Goal: Task Accomplishment & Management: Use online tool/utility

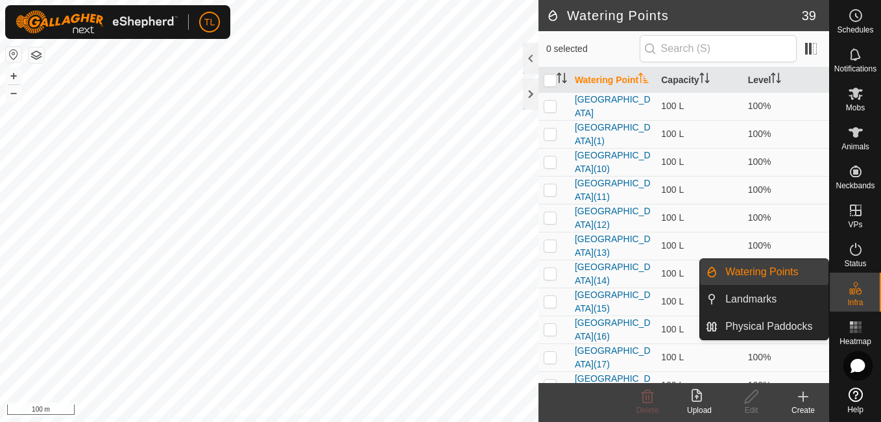
click at [862, 299] on span "Infra" at bounding box center [856, 303] width 16 height 8
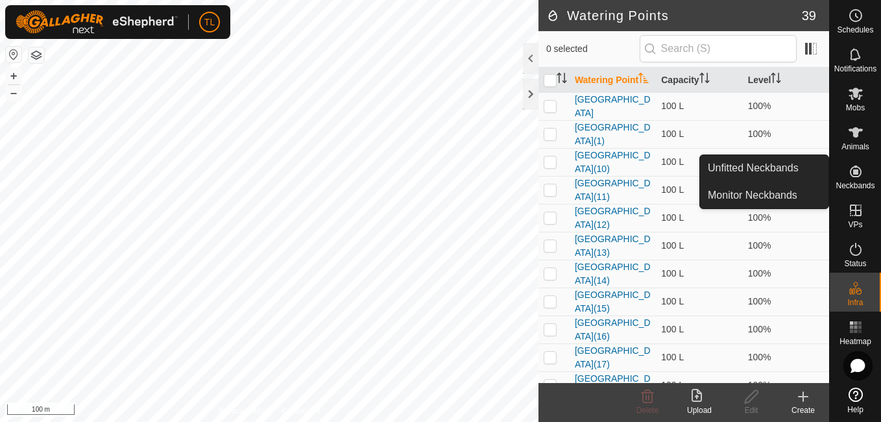
click at [860, 164] on icon at bounding box center [856, 172] width 16 height 16
click at [787, 166] on link "Unfitted Neckbands" at bounding box center [764, 168] width 128 height 26
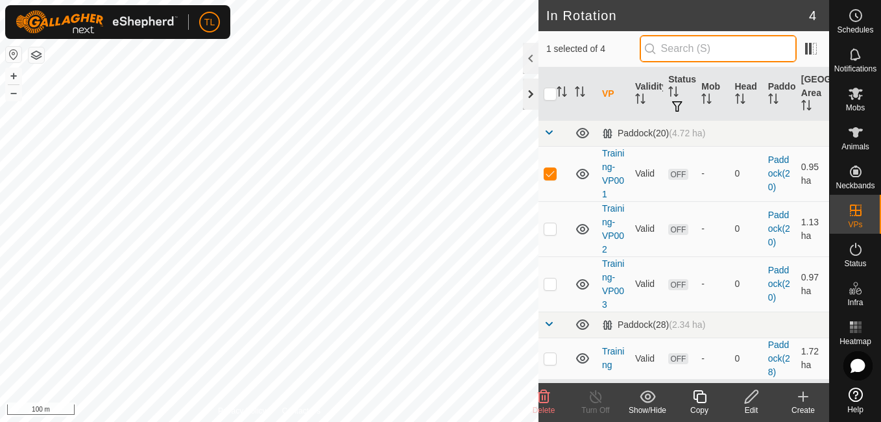
drag, startPoint x: 654, startPoint y: 42, endPoint x: 526, endPoint y: 80, distance: 133.5
click at [539, 80] on div "In Rotation 4 1 selected of 4 VP Validity Status Mob Head Paddock Grazing Area …" at bounding box center [684, 211] width 291 height 422
click at [526, 80] on div at bounding box center [531, 94] width 16 height 31
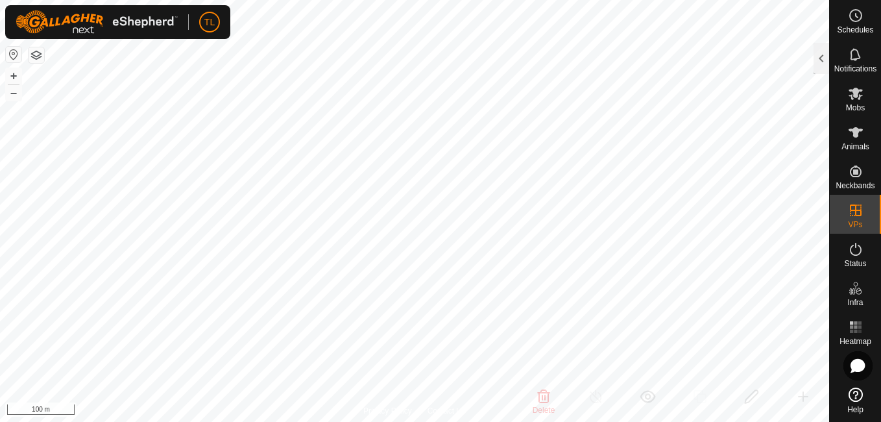
click at [856, 395] on icon at bounding box center [856, 394] width 14 height 14
click at [853, 95] on icon at bounding box center [856, 94] width 16 height 16
checkbox input "false"
checkbox input "true"
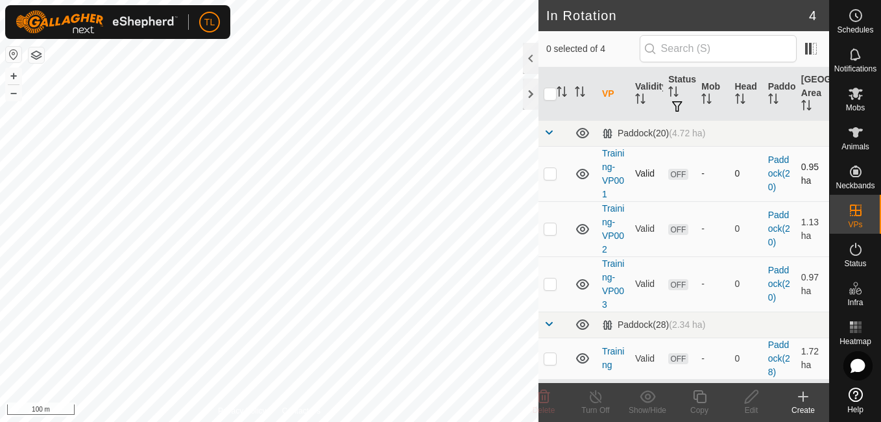
click at [552, 170] on p-checkbox at bounding box center [550, 173] width 13 height 10
click at [676, 178] on span "OFF" at bounding box center [677, 174] width 19 height 11
checkbox input "false"
checkbox input "true"
click at [548, 323] on span at bounding box center [549, 324] width 10 height 10
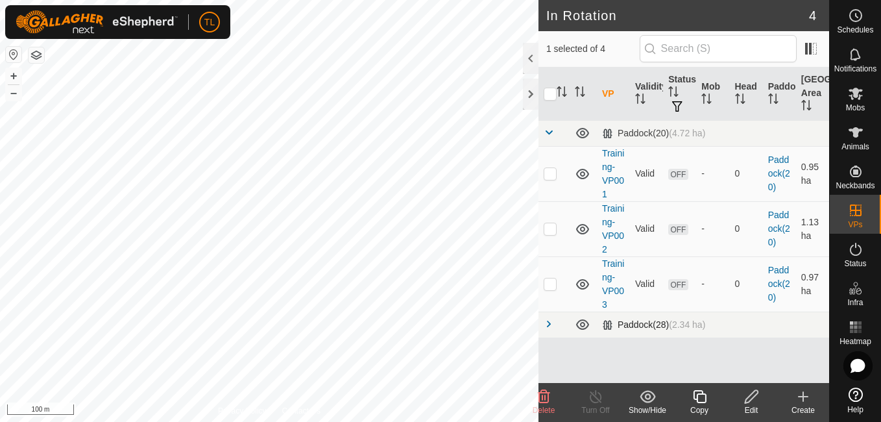
click at [548, 323] on span at bounding box center [549, 324] width 10 height 10
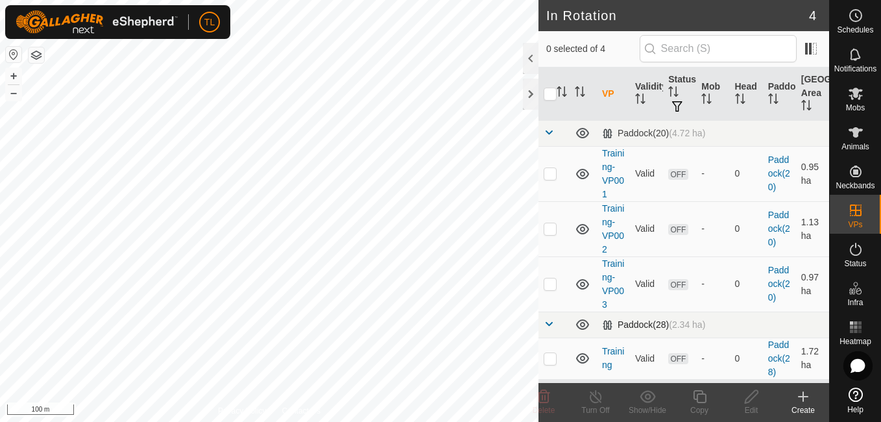
checkbox input "true"
click at [585, 360] on icon at bounding box center [583, 358] width 16 height 16
click at [677, 362] on span "OFF" at bounding box center [677, 358] width 19 height 11
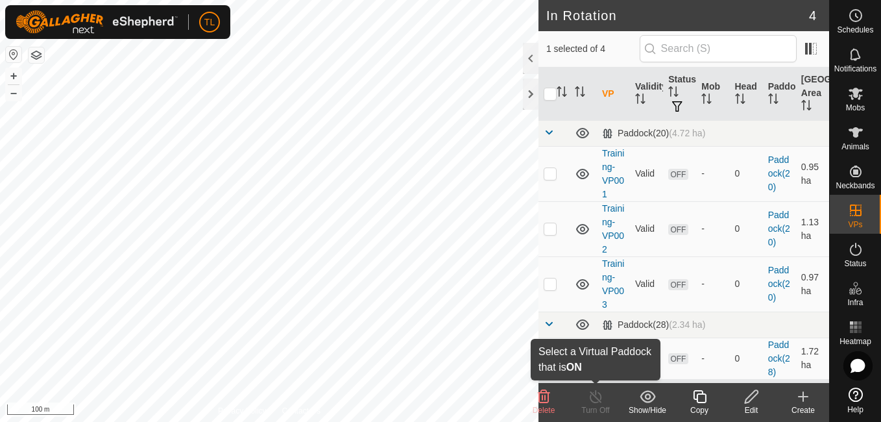
click at [598, 407] on div "Turn Off" at bounding box center [596, 410] width 52 height 12
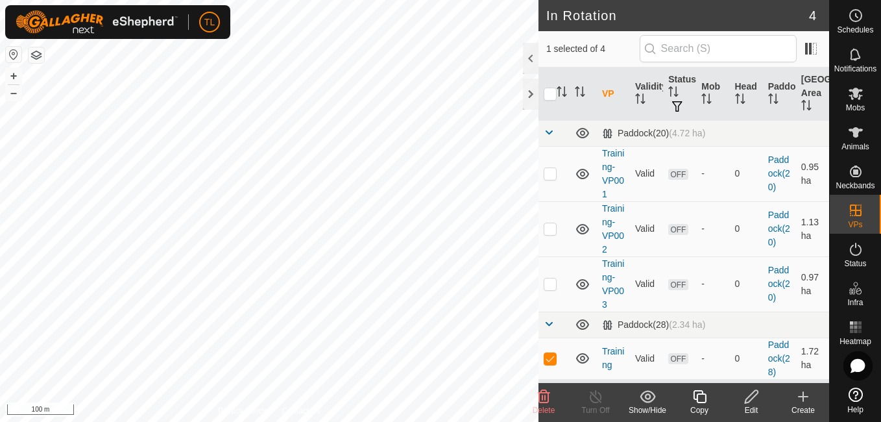
click at [803, 397] on icon at bounding box center [803, 397] width 9 height 0
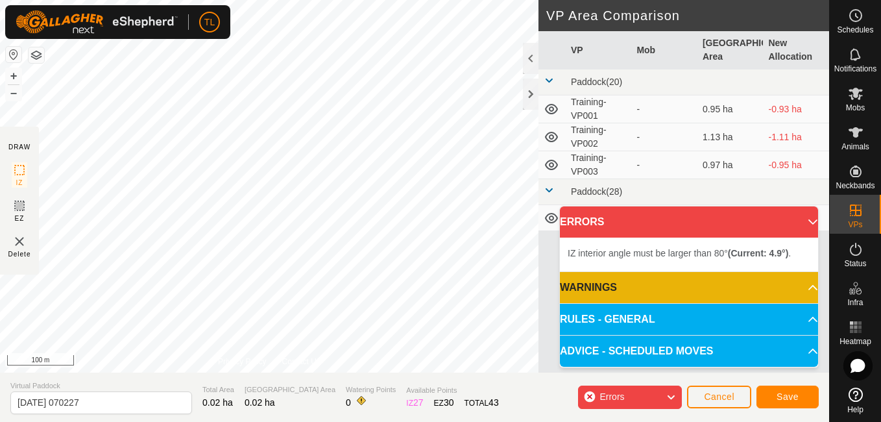
click at [540, 132] on div "DRAW IZ EZ Delete Privacy Policy Contact Us + – ⇧ i 100 m VP Area Comparison VP…" at bounding box center [414, 186] width 829 height 373
click at [720, 394] on span "Cancel" at bounding box center [719, 396] width 31 height 10
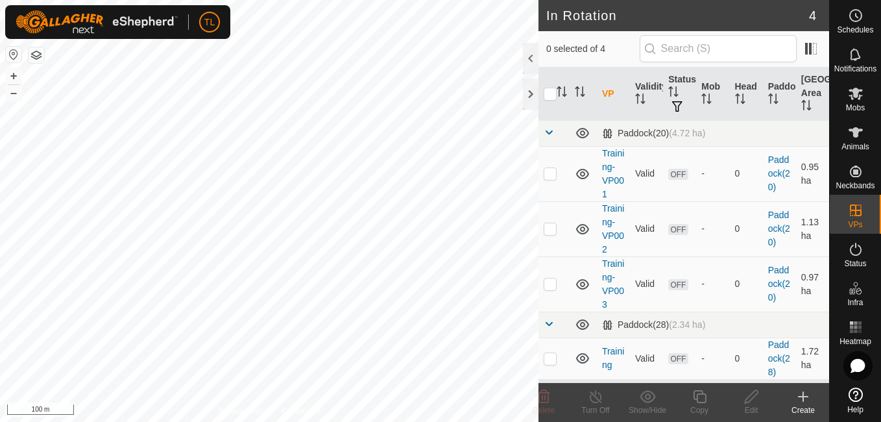
click at [806, 393] on icon at bounding box center [804, 397] width 16 height 16
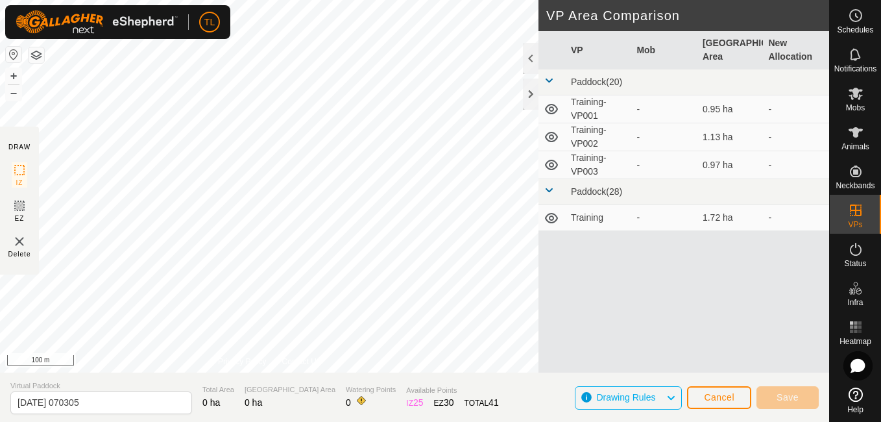
click at [540, 230] on td at bounding box center [552, 218] width 27 height 26
click at [578, 265] on div "VP Mob Grazing Area New Allocation Paddock(20) Training-VP001 - 0.95 ha - Train…" at bounding box center [684, 217] width 291 height 373
click at [723, 397] on span "Cancel" at bounding box center [719, 397] width 31 height 10
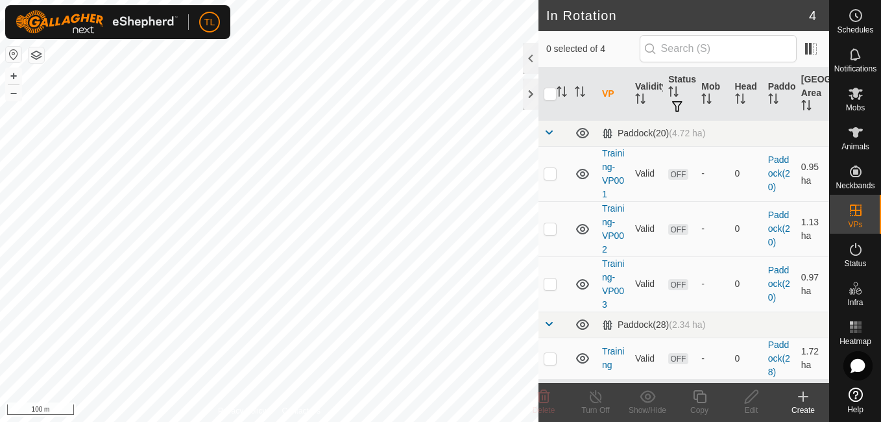
click at [800, 398] on icon at bounding box center [804, 397] width 16 height 16
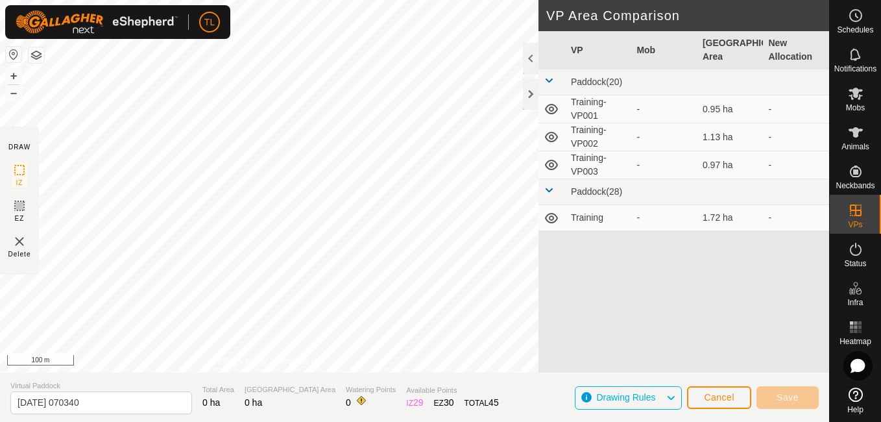
click at [19, 245] on img at bounding box center [20, 242] width 16 height 16
drag, startPoint x: 735, startPoint y: 375, endPoint x: 722, endPoint y: 392, distance: 21.3
click at [722, 392] on section "Virtual Paddock [DATE] 070340 Total Area 0 ha Grazing Area 0 ha Watering Points…" at bounding box center [414, 397] width 829 height 49
click at [722, 392] on span "Cancel" at bounding box center [719, 397] width 31 height 10
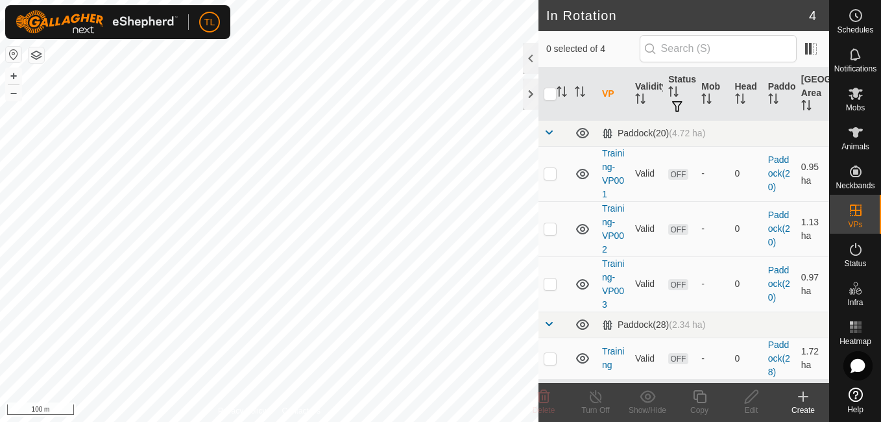
click at [801, 401] on icon at bounding box center [804, 397] width 16 height 16
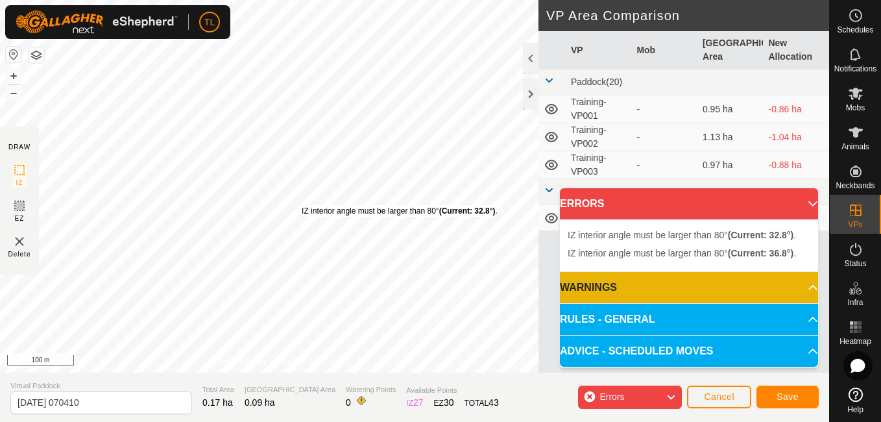
drag, startPoint x: 330, startPoint y: 165, endPoint x: 303, endPoint y: 205, distance: 48.2
click at [302, 205] on div "IZ interior angle must be larger than 80° (Current: 32.8°) ." at bounding box center [400, 211] width 196 height 12
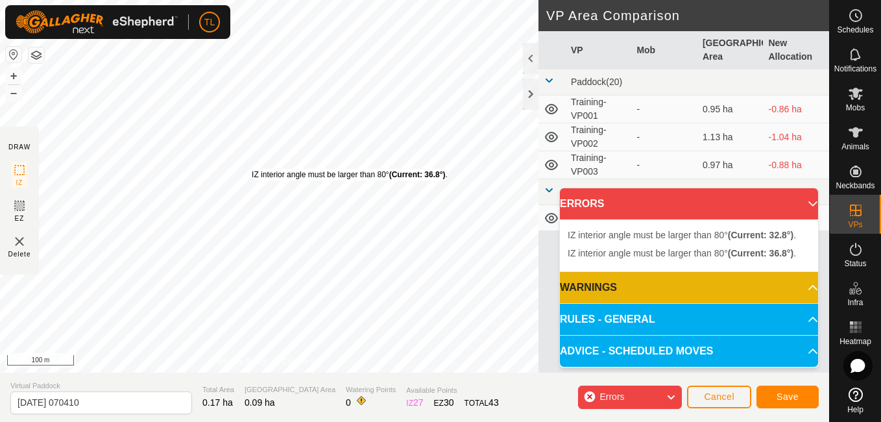
click at [252, 169] on div "IZ interior angle must be larger than 80° (Current: 36.8°) ." at bounding box center [350, 175] width 196 height 12
click at [241, 256] on div "IZ interior angle must be larger than 80° (Current: 36.8°) . + – ⇧ i 100 m" at bounding box center [269, 186] width 539 height 373
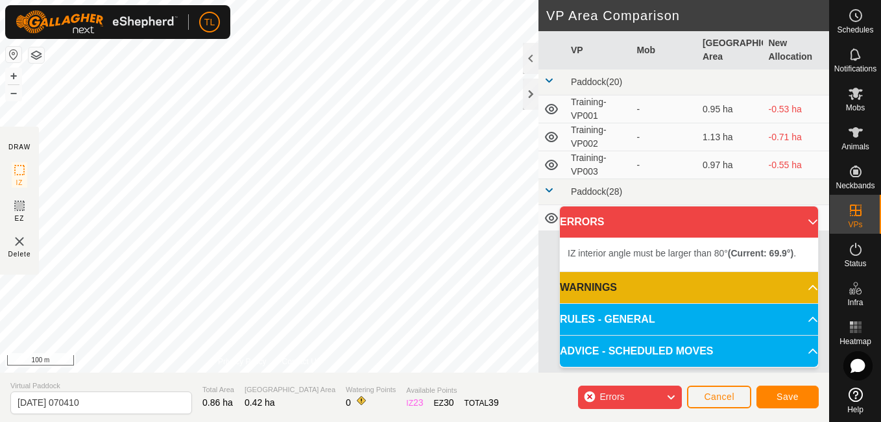
click at [236, 236] on div "IZ interior angle must be larger than 80° (Current: 69.9°) . + – ⇧ i 100 m" at bounding box center [269, 186] width 539 height 373
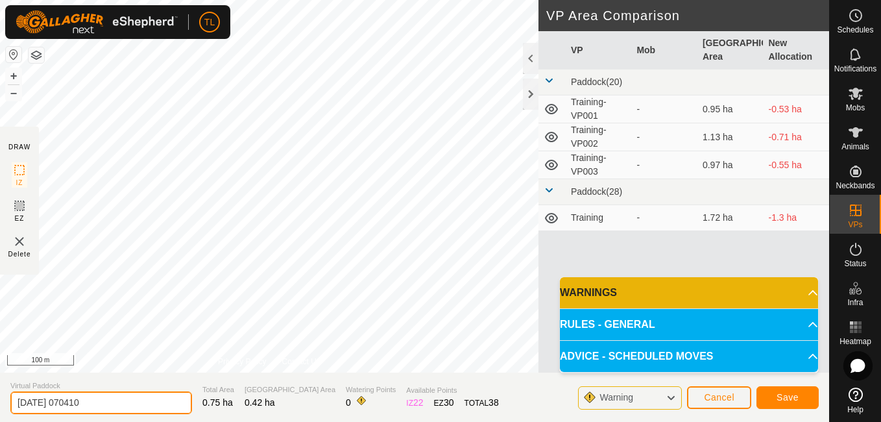
click at [106, 402] on input "[DATE] 070410" at bounding box center [101, 402] width 182 height 23
type input "2"
type input "Stock yard training"
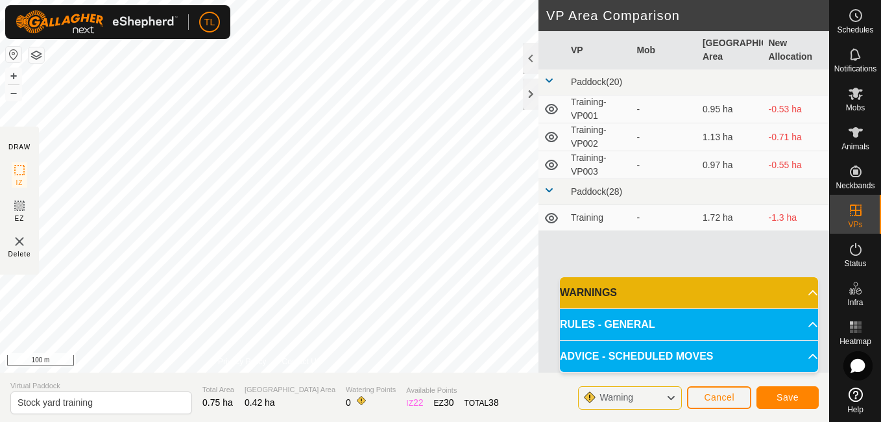
click at [205, 407] on span "0.75 ha" at bounding box center [217, 402] width 31 height 10
click at [772, 389] on button "Save" at bounding box center [788, 397] width 62 height 23
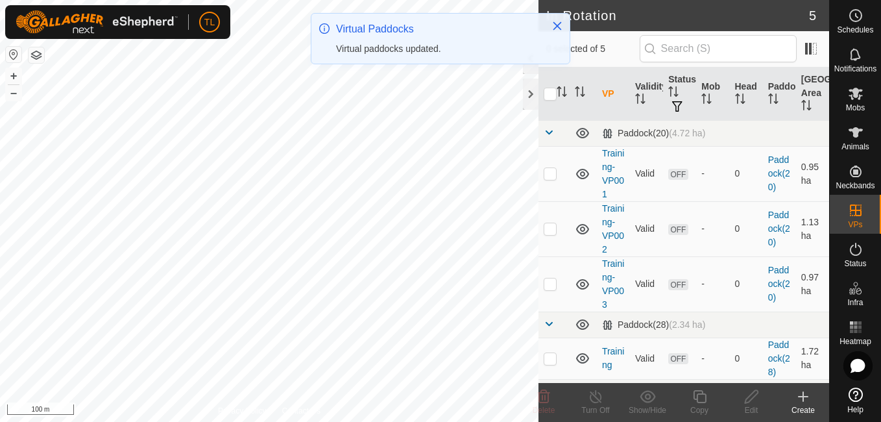
checkbox input "true"
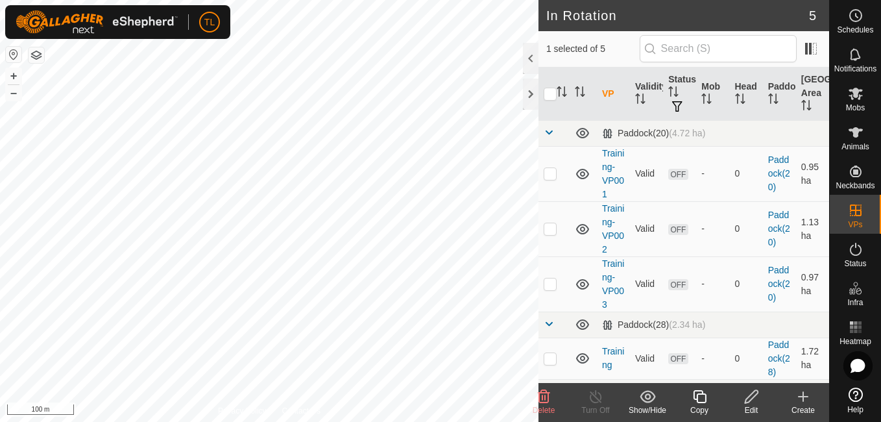
click at [857, 391] on icon at bounding box center [856, 394] width 14 height 14
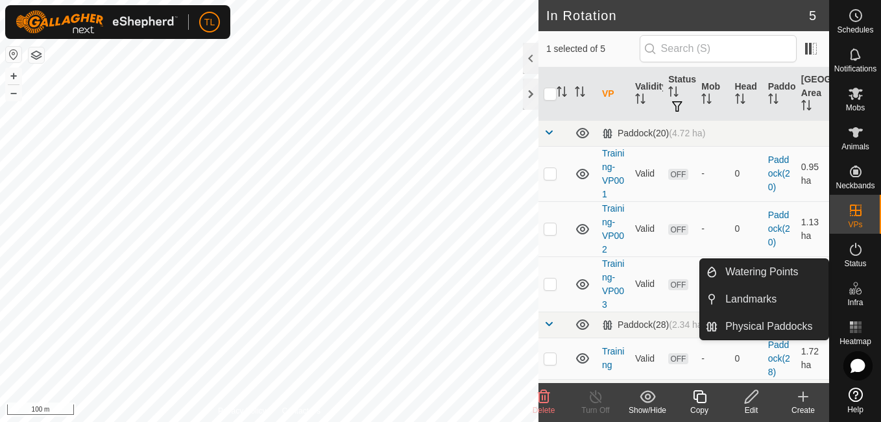
click at [863, 273] on div "Infra" at bounding box center [855, 292] width 51 height 39
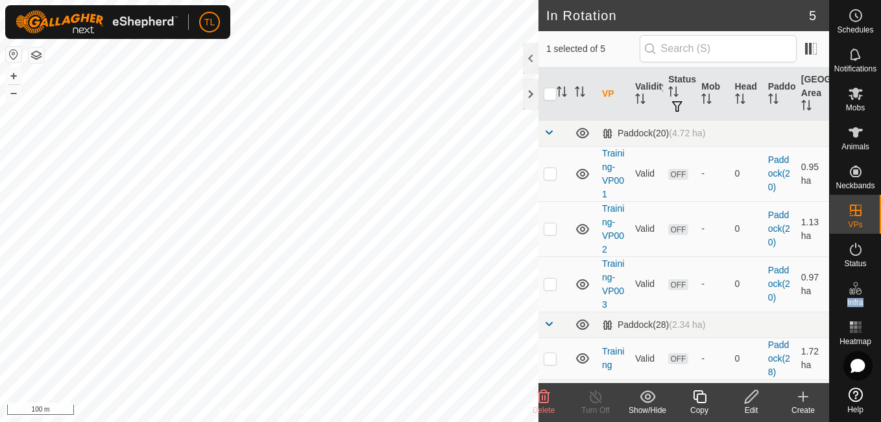
click at [859, 394] on icon at bounding box center [856, 394] width 14 height 14
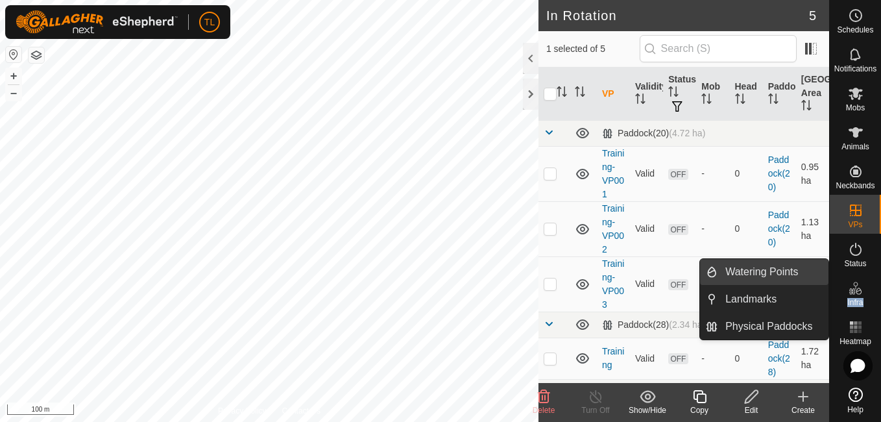
click at [794, 276] on link "Watering Points" at bounding box center [773, 272] width 111 height 26
click at [776, 279] on link "Watering Points" at bounding box center [773, 272] width 111 height 26
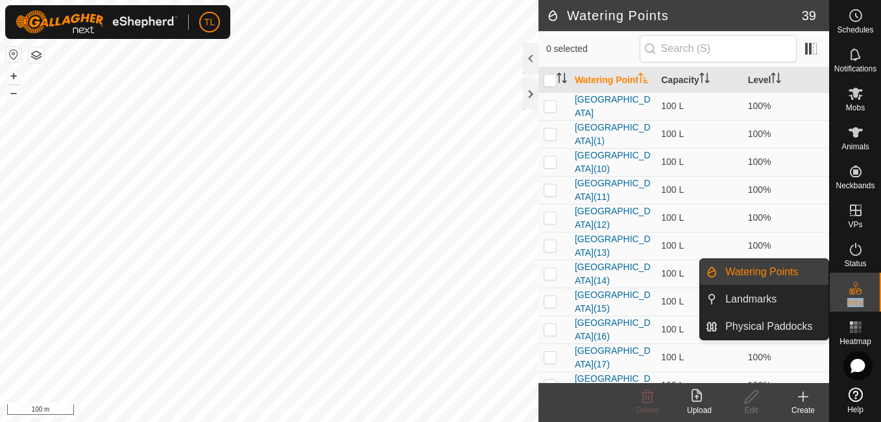
click at [759, 277] on link "Watering Points" at bounding box center [773, 272] width 111 height 26
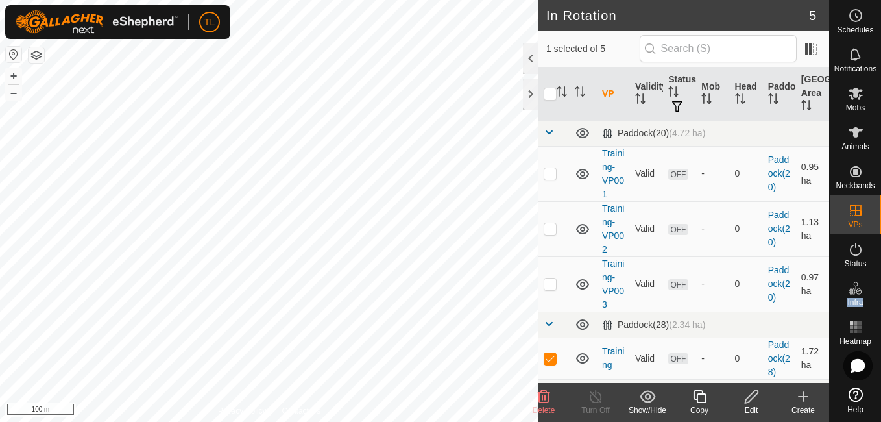
checkbox input "false"
checkbox input "true"
click at [528, 97] on div at bounding box center [531, 94] width 16 height 31
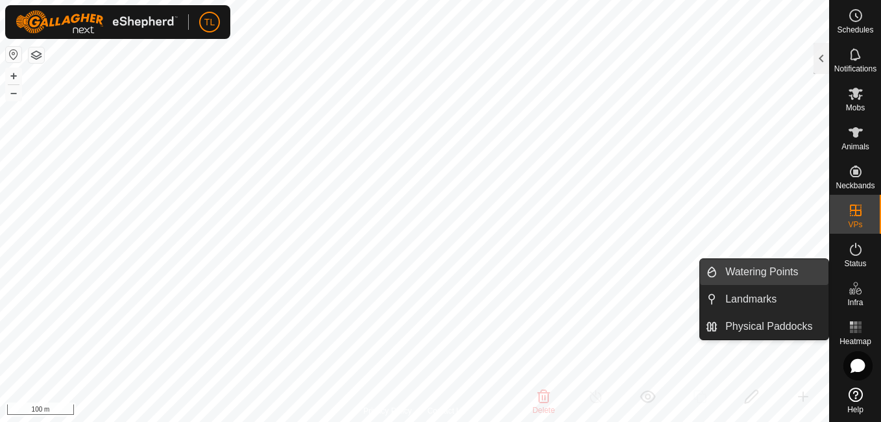
click at [781, 267] on link "Watering Points" at bounding box center [773, 272] width 111 height 26
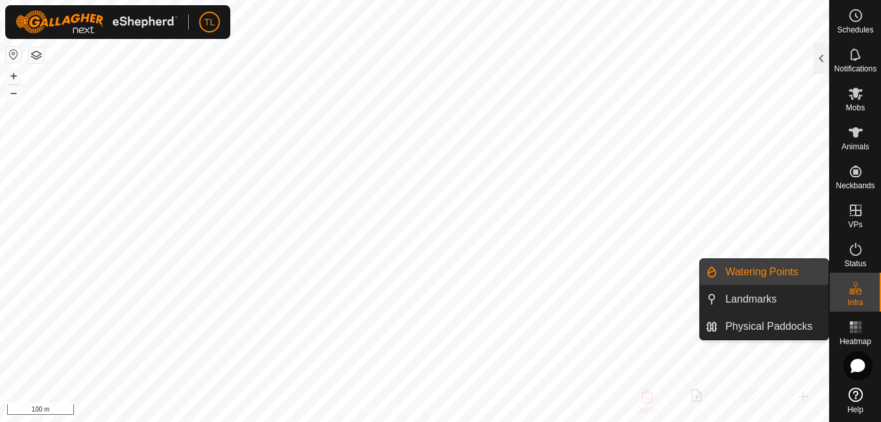
click at [781, 267] on span "Watering Points" at bounding box center [762, 272] width 73 height 16
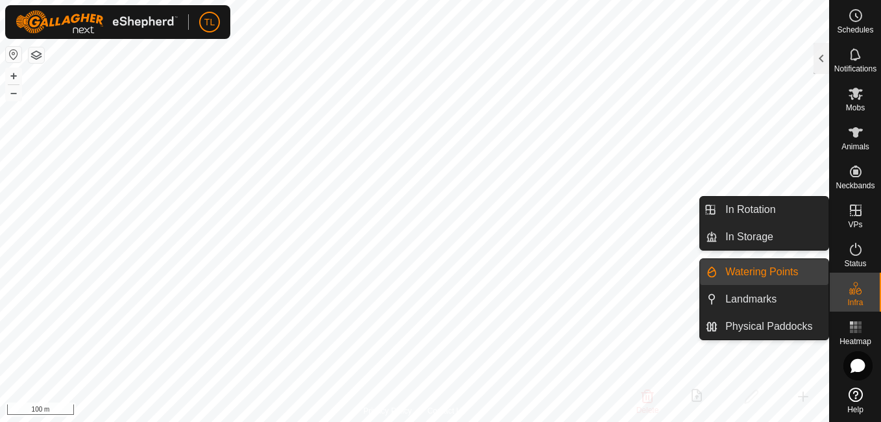
click at [770, 275] on link "Watering Points" at bounding box center [773, 272] width 111 height 26
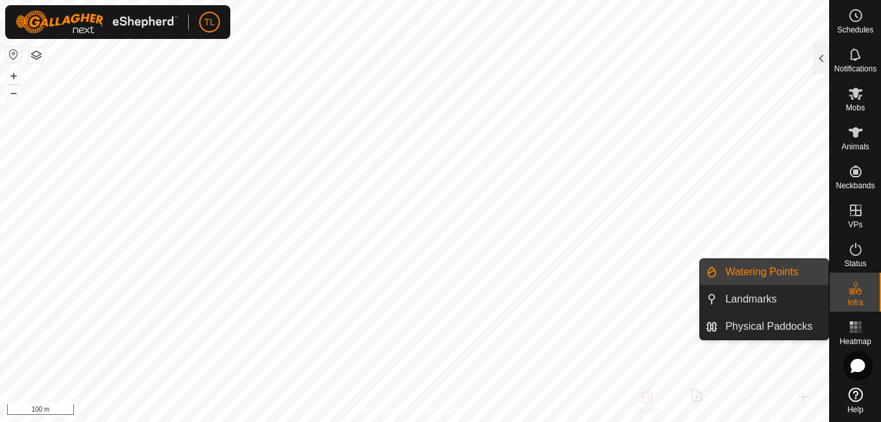
drag, startPoint x: 811, startPoint y: 275, endPoint x: 722, endPoint y: 273, distance: 89.6
click at [722, 273] on link "Watering Points" at bounding box center [773, 272] width 111 height 26
click at [881, 332] on html "TL Schedules Notifications Mobs Animals Neckbands VPs Status Infra Heatmap Help…" at bounding box center [440, 211] width 881 height 422
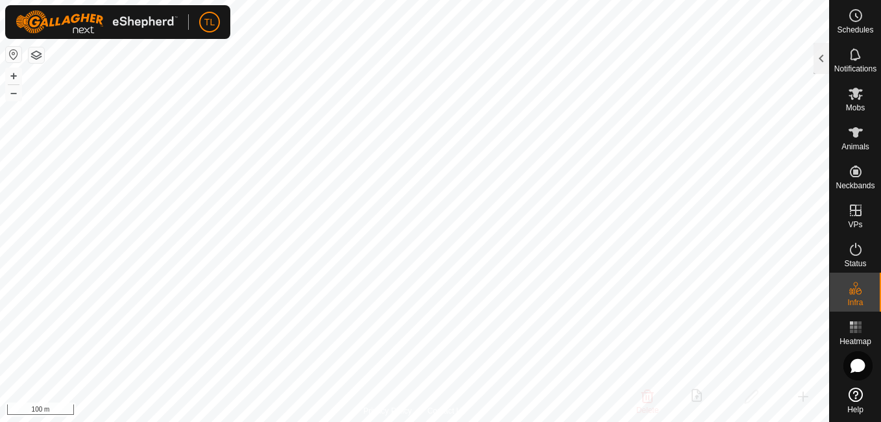
click at [854, 399] on icon at bounding box center [856, 394] width 14 height 14
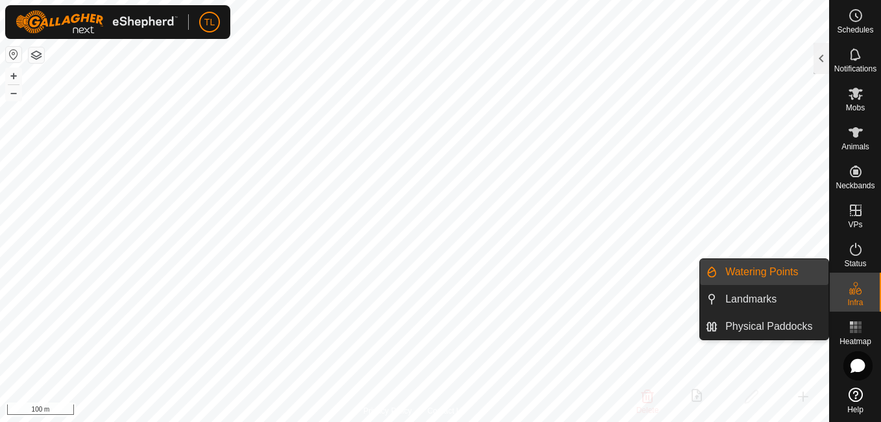
click at [812, 271] on link "Watering Points" at bounding box center [773, 272] width 111 height 26
click at [747, 268] on span "Watering Points" at bounding box center [762, 272] width 73 height 16
click at [851, 287] on icon at bounding box center [856, 288] width 16 height 16
click at [711, 270] on li "Watering Points" at bounding box center [764, 272] width 128 height 26
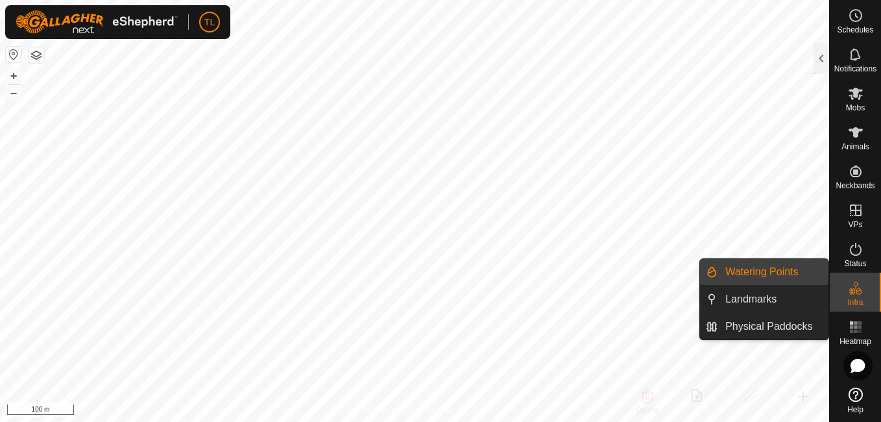
click at [748, 269] on link "Watering Points" at bounding box center [773, 272] width 111 height 26
click at [748, 293] on link "Landmarks" at bounding box center [773, 299] width 111 height 26
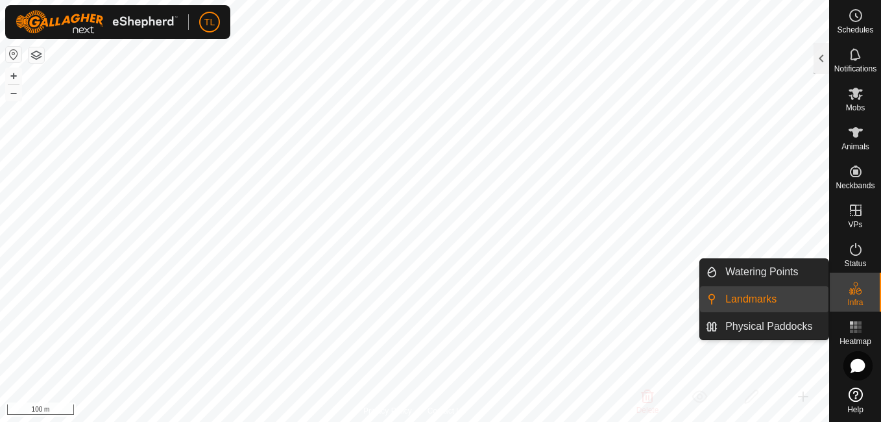
click at [748, 293] on link "Landmarks" at bounding box center [773, 299] width 111 height 26
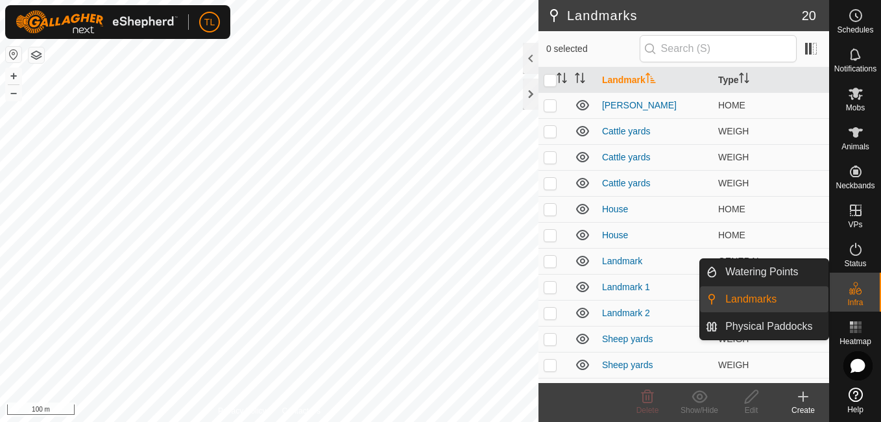
drag, startPoint x: 865, startPoint y: 305, endPoint x: 864, endPoint y: 292, distance: 13.0
click at [864, 292] on es-infrastructure-svg-icon at bounding box center [855, 288] width 23 height 21
click at [774, 275] on link "Watering Points" at bounding box center [773, 272] width 111 height 26
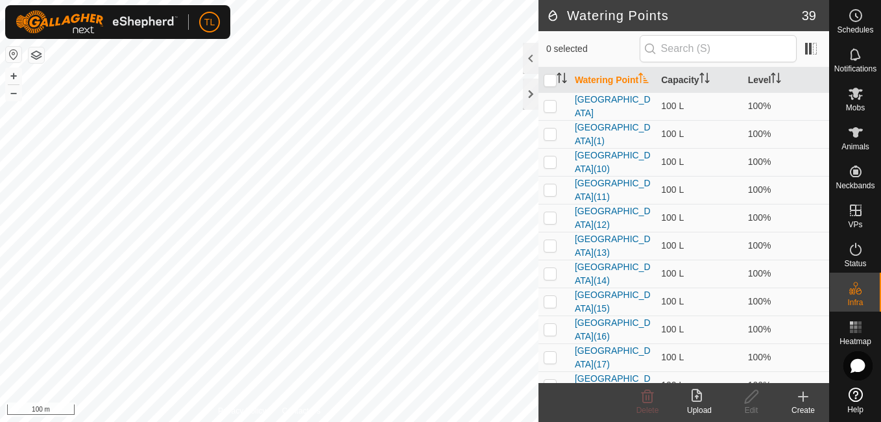
click at [800, 402] on icon at bounding box center [804, 397] width 16 height 16
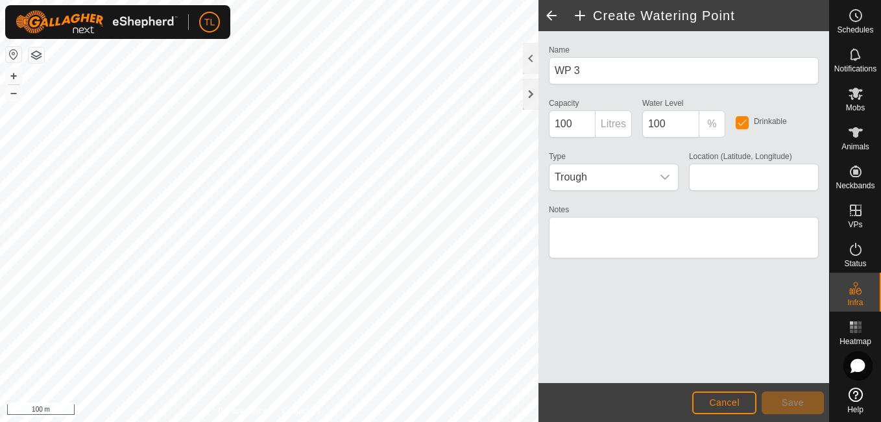
type input "-37.628226, 174.877399"
click at [776, 405] on button "Save" at bounding box center [793, 402] width 62 height 23
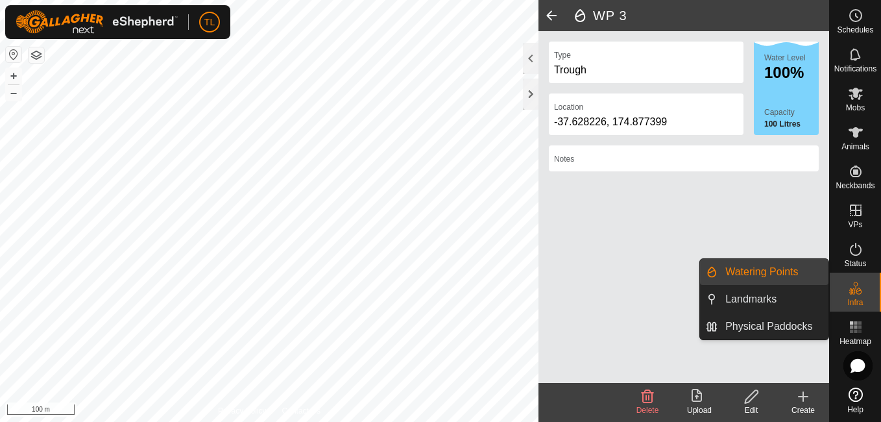
click at [791, 271] on link "Watering Points" at bounding box center [773, 272] width 111 height 26
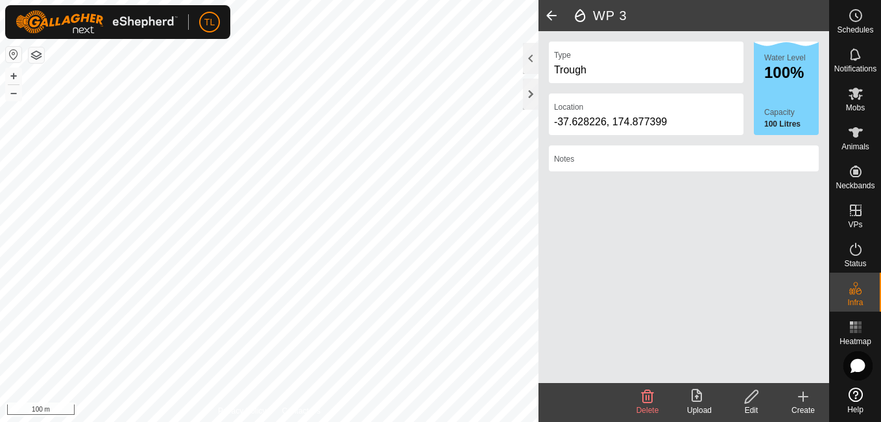
click at [791, 271] on span "Watering Points" at bounding box center [762, 272] width 73 height 16
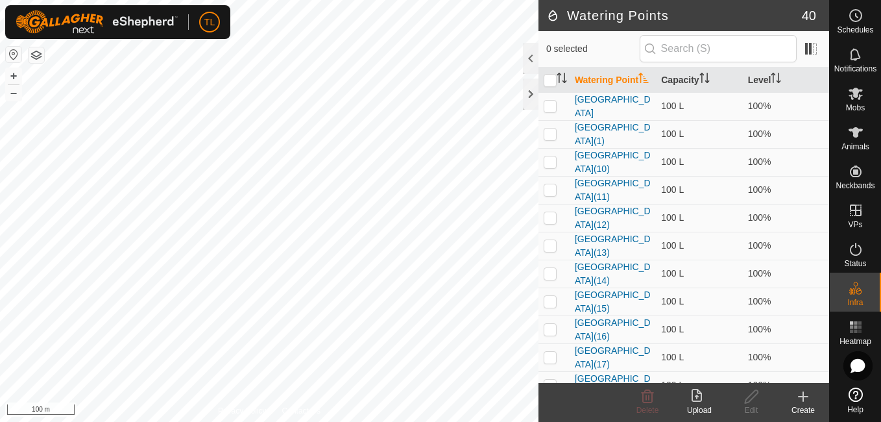
click at [801, 397] on icon at bounding box center [803, 397] width 9 height 0
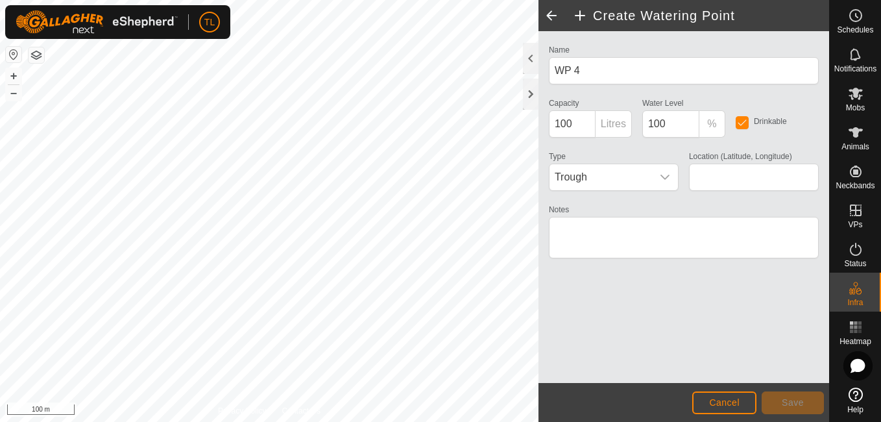
type input "-37.627776, 174.877727"
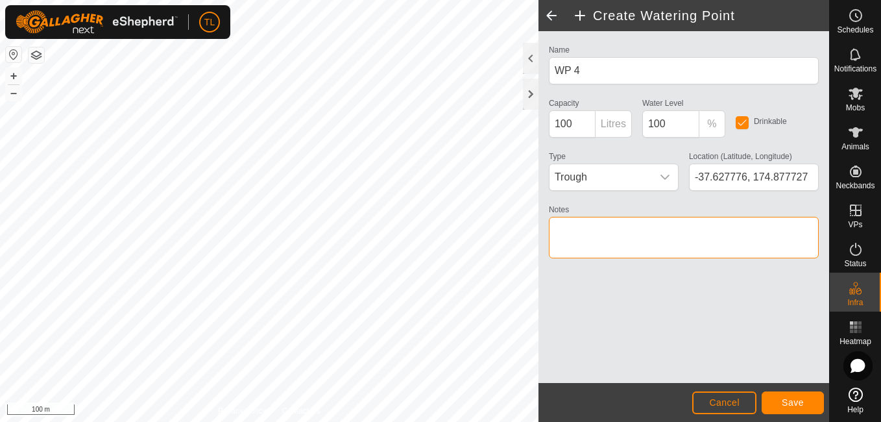
click at [565, 234] on textarea "Notes" at bounding box center [684, 238] width 270 height 42
click at [796, 395] on button "Save" at bounding box center [793, 402] width 62 height 23
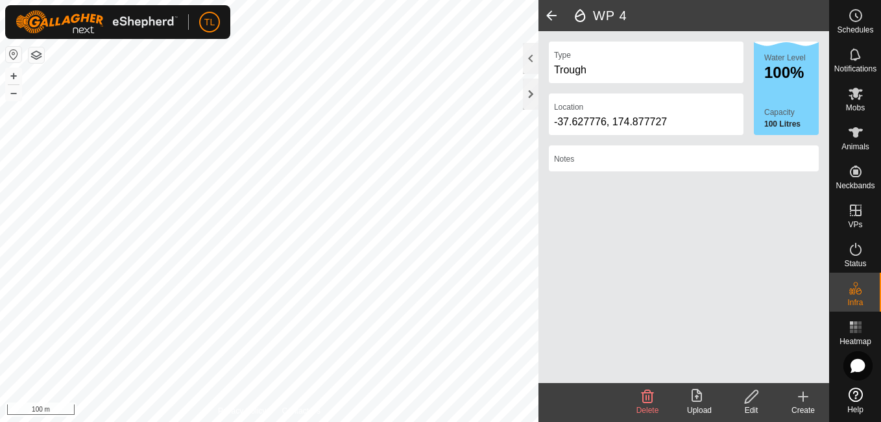
click at [648, 421] on html "TL Schedules Notifications Mobs Animals Neckbands VPs Status Infra Heatmap Help…" at bounding box center [440, 211] width 881 height 422
click at [12, 93] on button "–" at bounding box center [14, 93] width 16 height 16
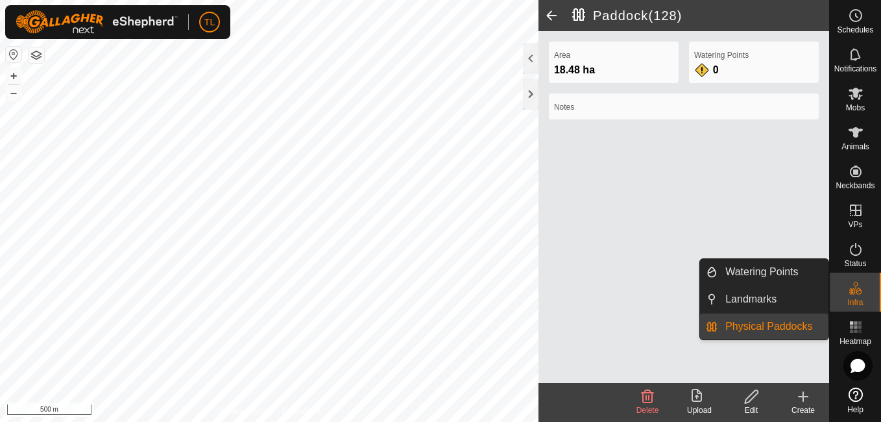
click at [805, 321] on link "Physical Paddocks" at bounding box center [773, 326] width 111 height 26
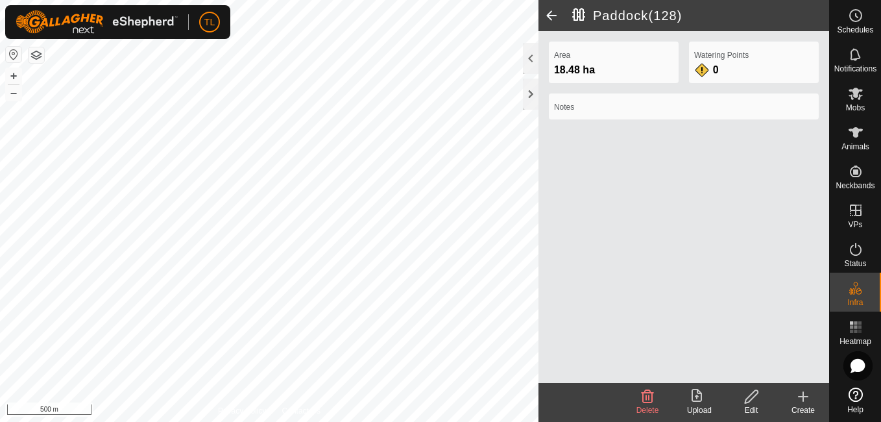
click at [829, 421] on p-menu "Watering Points Landmarks Physical Paddocks" at bounding box center [829, 422] width 0 height 0
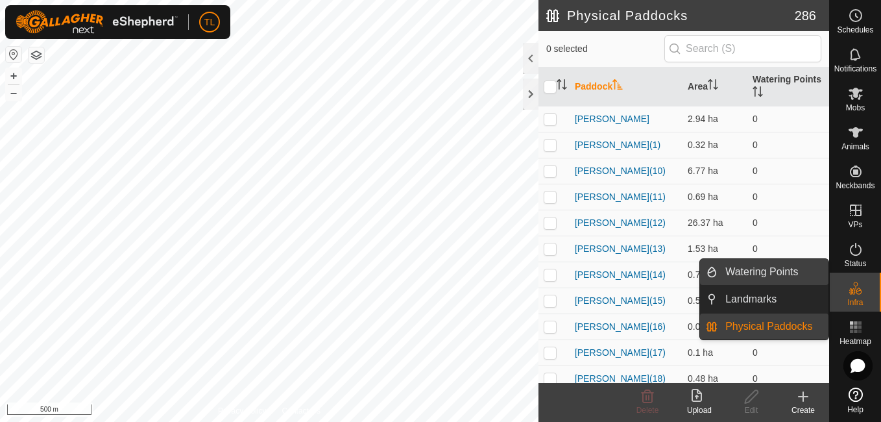
click at [782, 276] on link "Watering Points" at bounding box center [773, 272] width 111 height 26
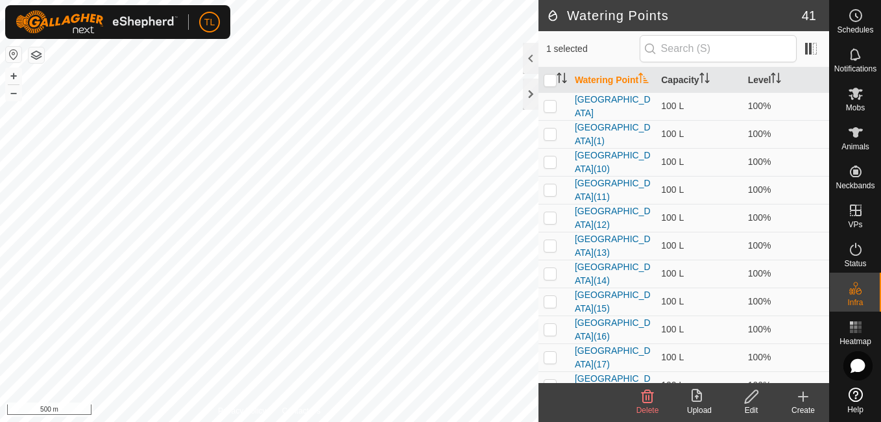
click at [801, 400] on icon at bounding box center [804, 397] width 16 height 16
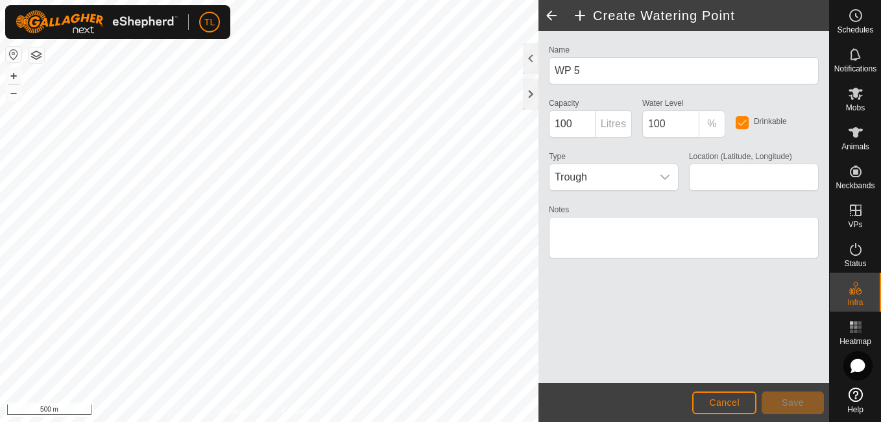
type input "-37.621114, 174.859144"
click at [655, 174] on div "dropdown trigger" at bounding box center [665, 177] width 26 height 26
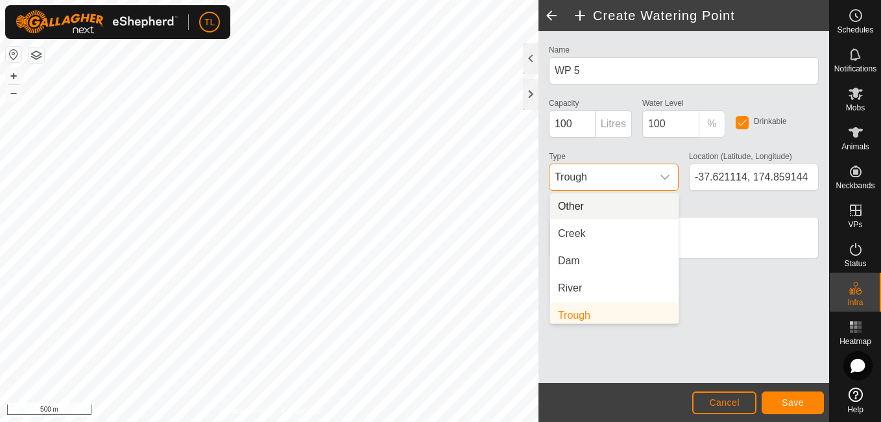
scroll to position [5, 0]
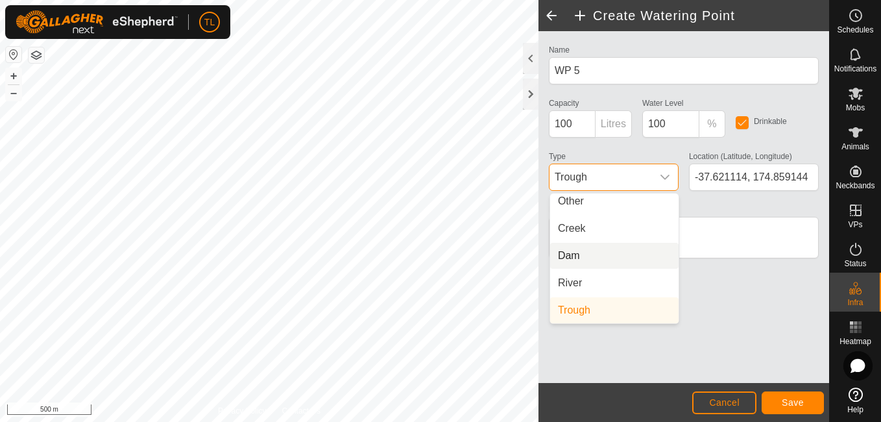
click at [575, 254] on span "Dam" at bounding box center [569, 256] width 22 height 16
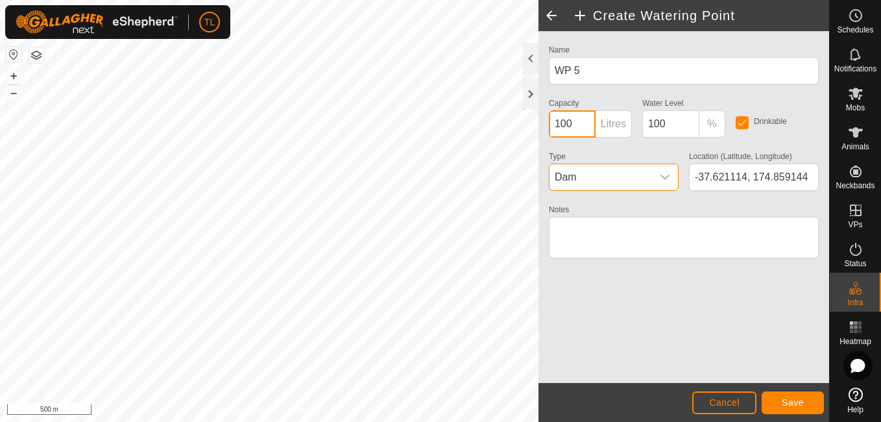
click at [578, 126] on input "100" at bounding box center [572, 123] width 47 height 27
type input "1000"
click at [775, 402] on button "Save" at bounding box center [793, 402] width 62 height 23
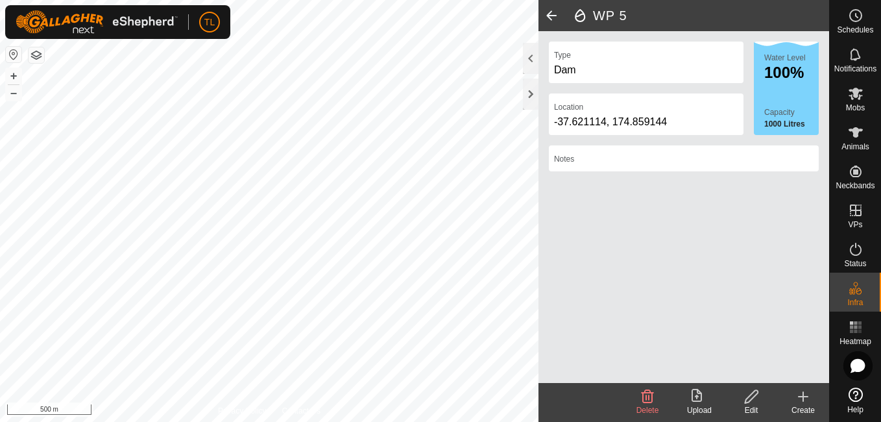
click at [805, 390] on icon at bounding box center [804, 397] width 16 height 16
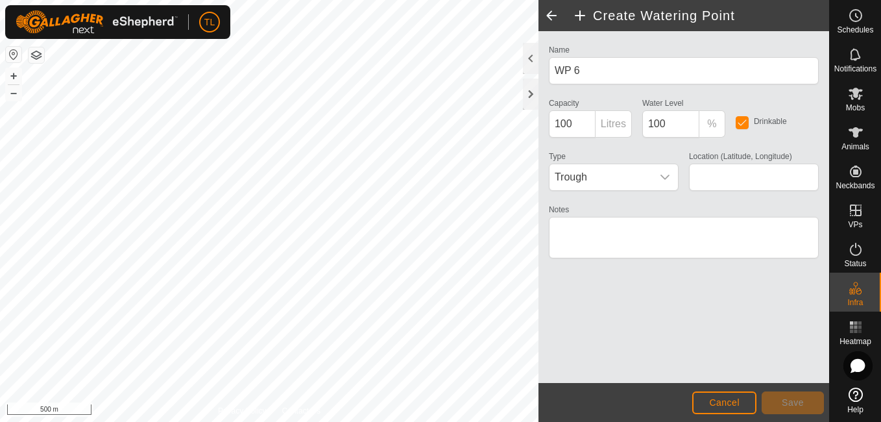
type input "-37.618169, 174.861550"
click at [662, 177] on icon "dropdown trigger" at bounding box center [665, 177] width 10 height 10
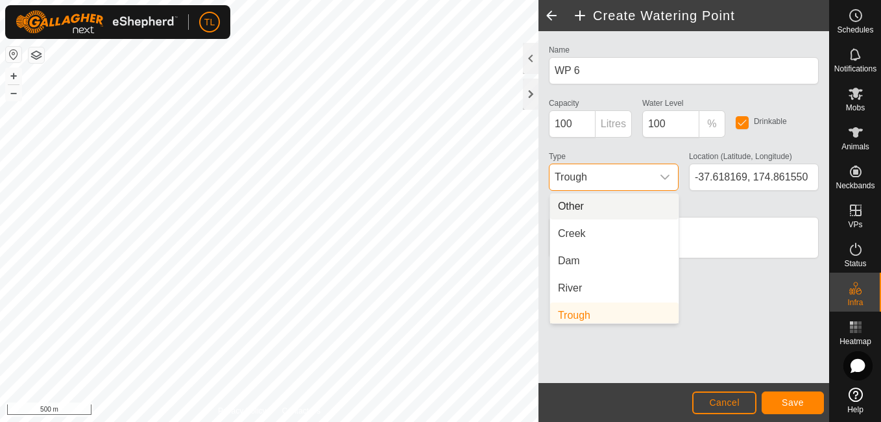
scroll to position [5, 0]
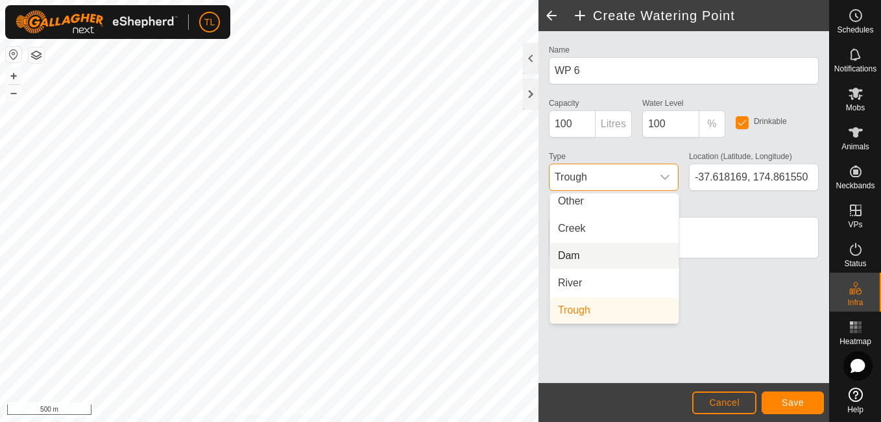
click at [569, 254] on span "Dam" at bounding box center [569, 256] width 22 height 16
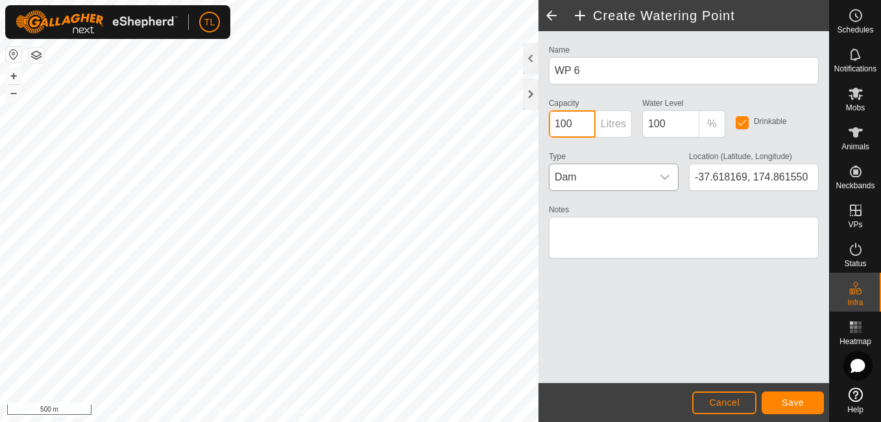
drag, startPoint x: 567, startPoint y: 121, endPoint x: 574, endPoint y: 125, distance: 8.1
click at [574, 125] on input "100" at bounding box center [572, 123] width 47 height 27
type input "1000"
click at [765, 376] on div "Name WP 6 Capacity 1000 Litres Water Level 100 % Drinkable Type Dam Location (L…" at bounding box center [684, 207] width 291 height 352
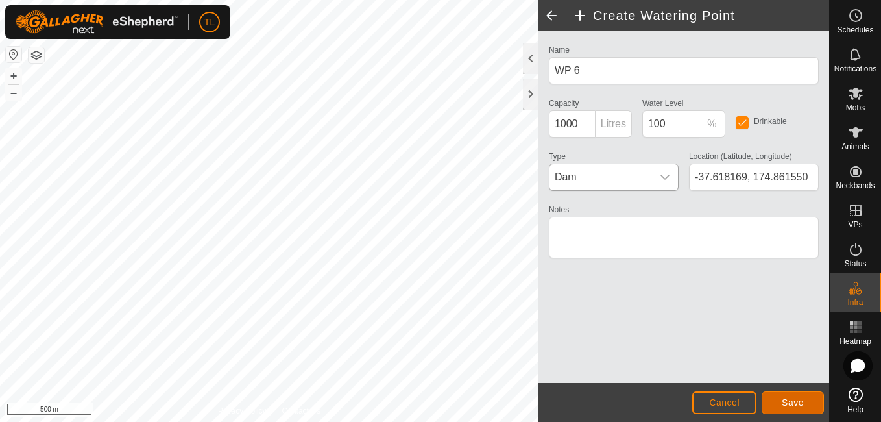
click at [766, 395] on button "Save" at bounding box center [793, 402] width 62 height 23
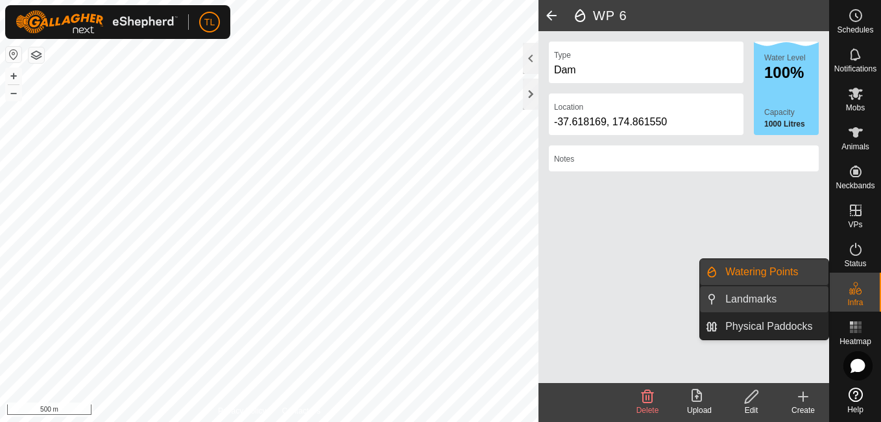
click at [783, 304] on link "Landmarks" at bounding box center [773, 299] width 111 height 26
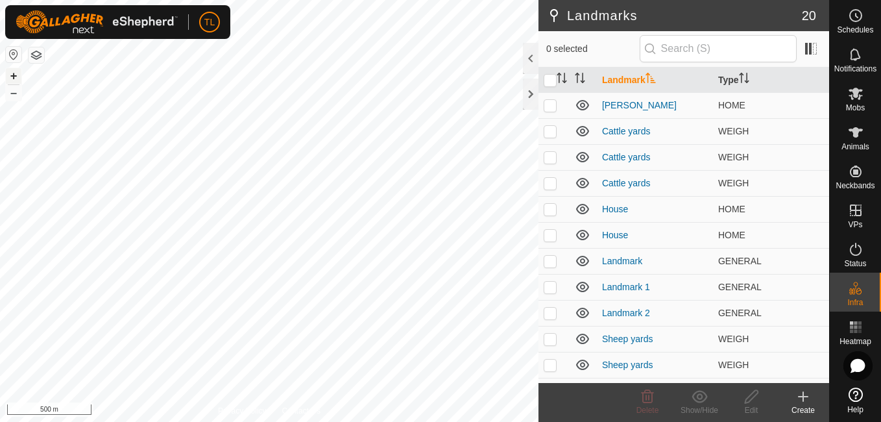
click at [10, 79] on button "+" at bounding box center [14, 76] width 16 height 16
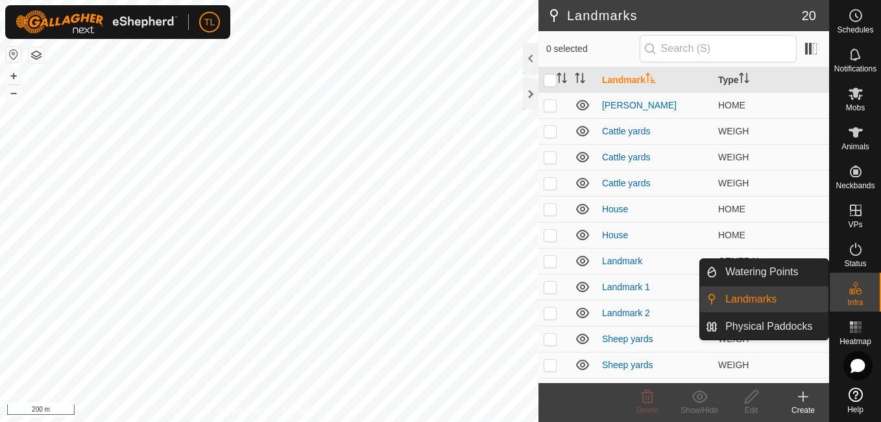
click at [777, 299] on link "Landmarks" at bounding box center [773, 299] width 111 height 26
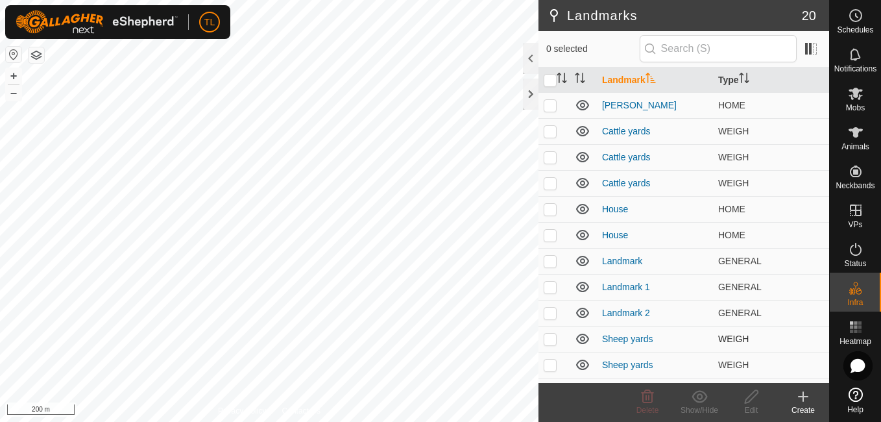
click at [716, 348] on div "Landmarks 20 0 selected Landmark Type Alastair House HOME Cattle yards WEIGH Ca…" at bounding box center [414, 211] width 829 height 422
drag, startPoint x: 801, startPoint y: 393, endPoint x: 804, endPoint y: 404, distance: 10.7
click at [804, 404] on icon at bounding box center [804, 397] width 16 height 16
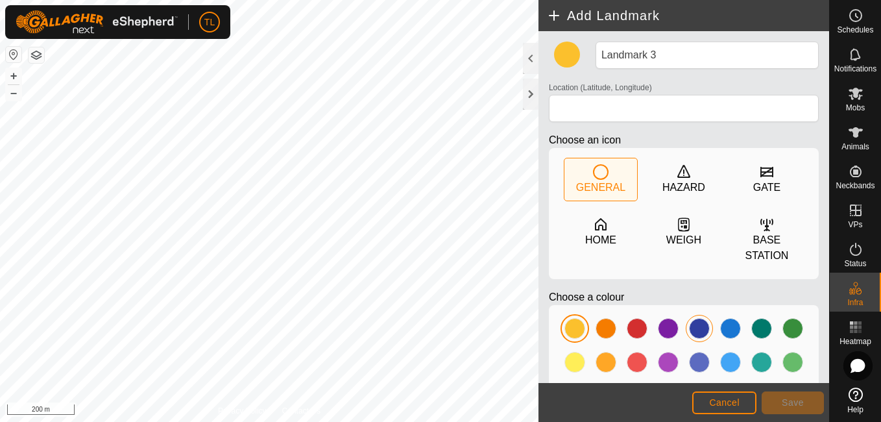
click at [695, 321] on article "Add Landmark Landmark 3 Location (Latitude, Longitude) Choose an icon GENERAL H…" at bounding box center [684, 211] width 291 height 422
click at [578, 239] on div "HOME" at bounding box center [601, 232] width 73 height 42
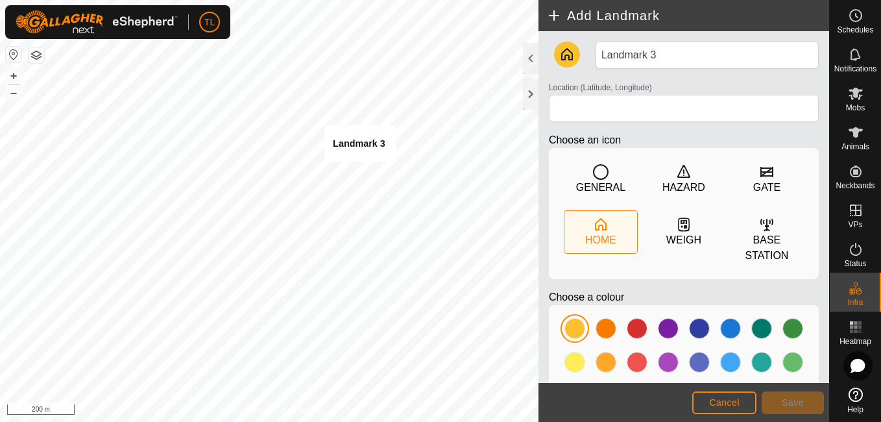
type input "-37.625595, 174.875292"
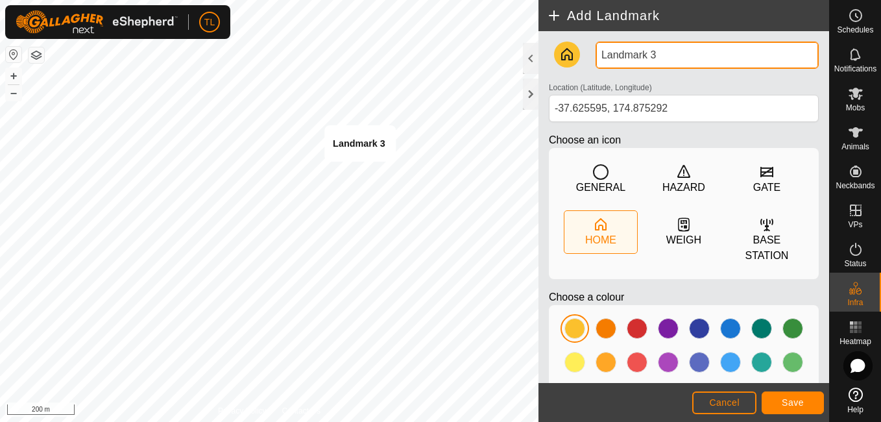
drag, startPoint x: 566, startPoint y: 239, endPoint x: 661, endPoint y: 55, distance: 207.2
click at [661, 55] on input "Landmark 3" at bounding box center [707, 55] width 223 height 27
type input "L"
type input "House"
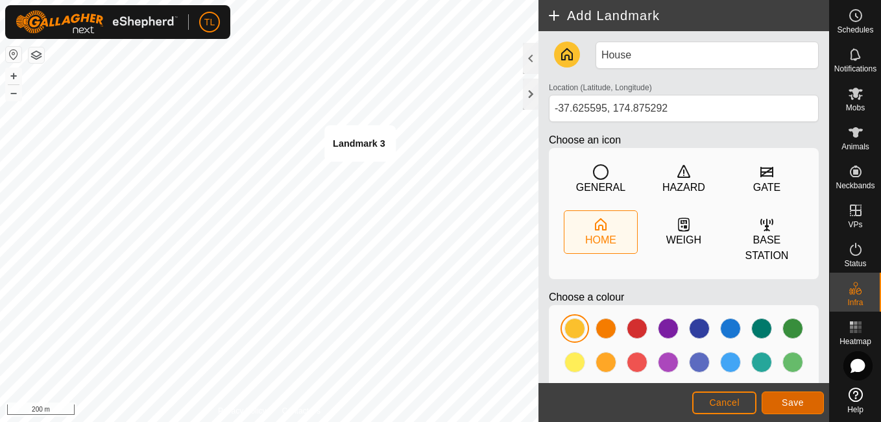
click at [796, 396] on button "Save" at bounding box center [793, 402] width 62 height 23
